Goal: Task Accomplishment & Management: Manage account settings

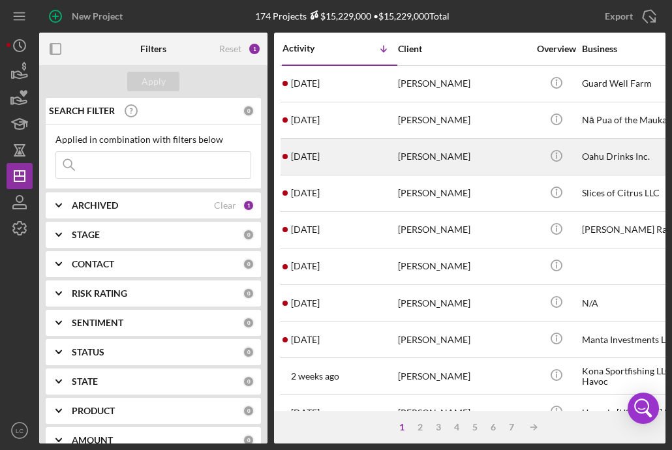
click at [507, 157] on div "[PERSON_NAME]" at bounding box center [463, 157] width 130 height 35
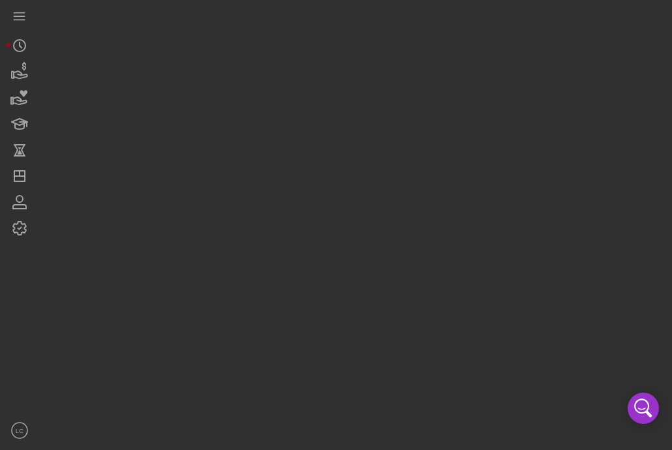
click at [507, 157] on div at bounding box center [352, 221] width 626 height 443
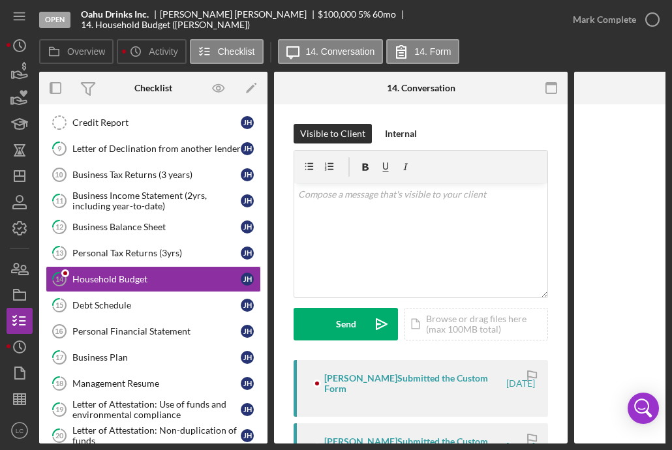
scroll to position [85, 0]
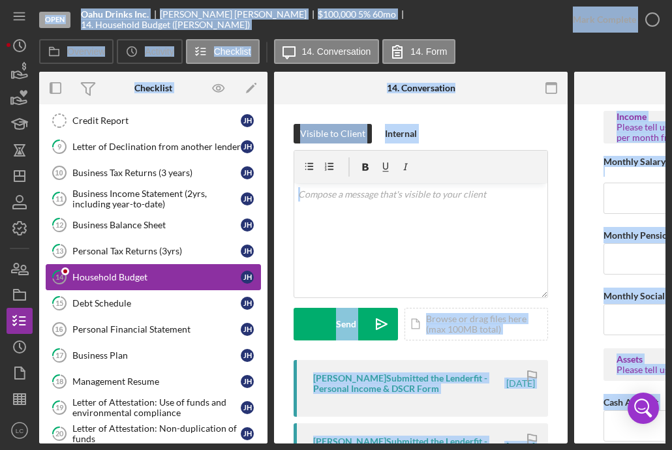
click at [169, 272] on div "Household Budget" at bounding box center [156, 277] width 168 height 10
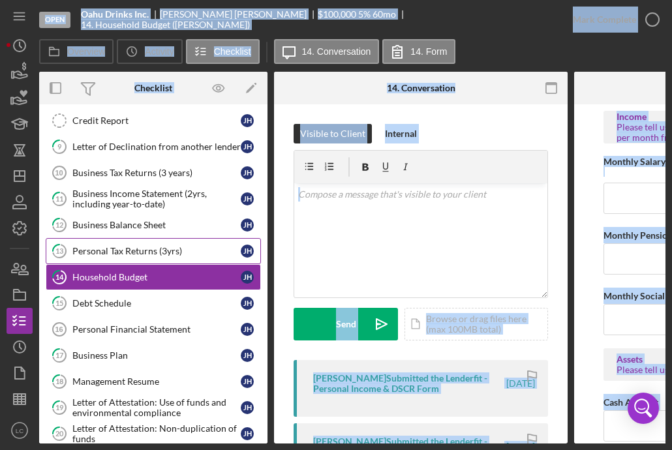
click at [171, 238] on link "13 Personal Tax Returns (3yrs) [PERSON_NAME]" at bounding box center [153, 251] width 215 height 26
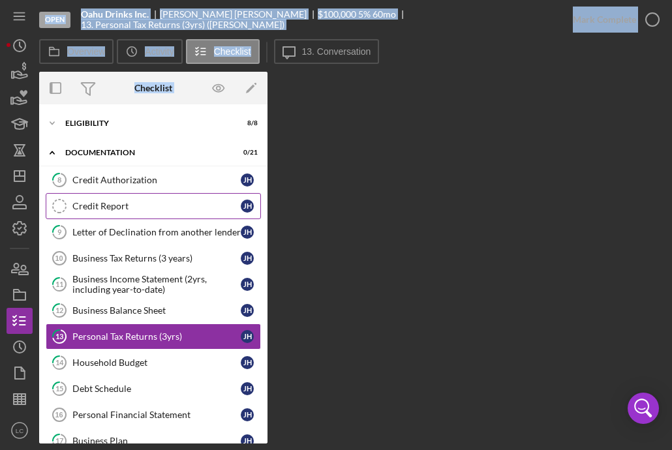
click at [130, 207] on div "Credit Report" at bounding box center [156, 206] width 168 height 10
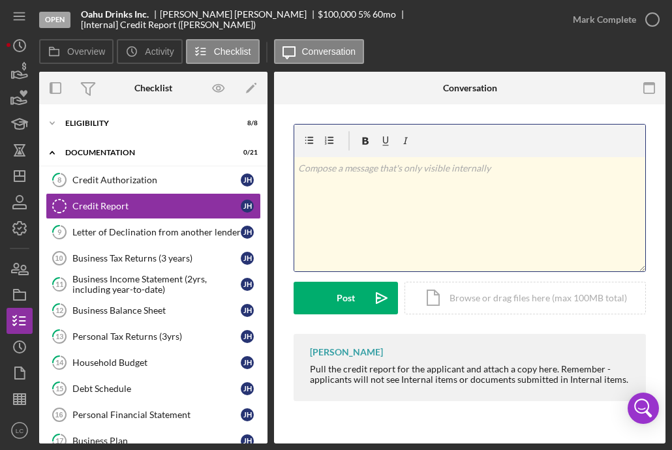
click at [425, 235] on div "v Color teal Color pink Remove color Add row above Add row below Add column bef…" at bounding box center [469, 214] width 351 height 114
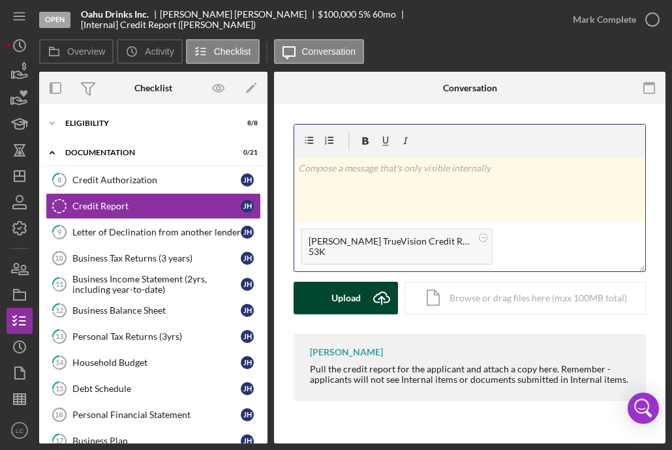
click at [356, 295] on div "Upload" at bounding box center [345, 298] width 29 height 33
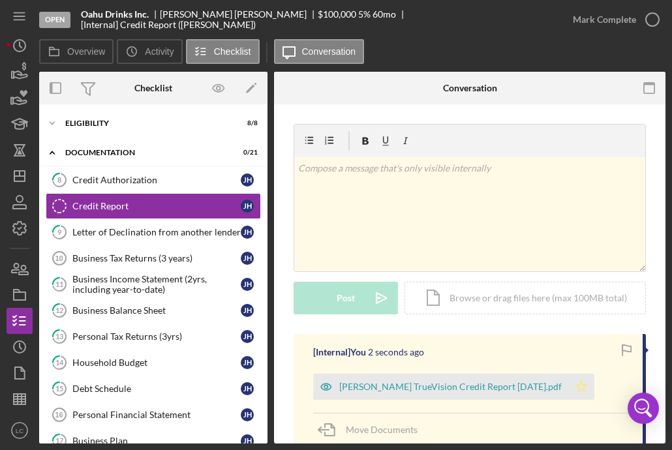
click at [568, 393] on icon "Icon/Star" at bounding box center [581, 387] width 26 height 26
